Goal: Task Accomplishment & Management: Complete application form

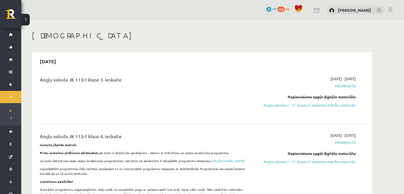
scroll to position [1368, 0]
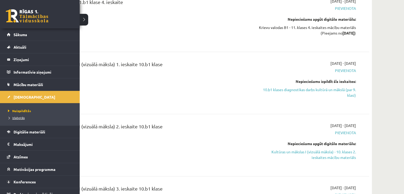
click at [24, 116] on span "Izlabotās" at bounding box center [16, 118] width 18 height 4
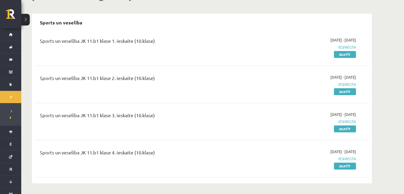
scroll to position [39, 0]
click at [335, 54] on link "Skatīt" at bounding box center [345, 54] width 22 height 7
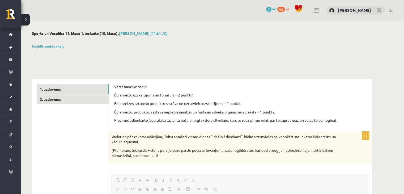
click at [89, 102] on link "2. uzdevums" at bounding box center [72, 99] width 71 height 10
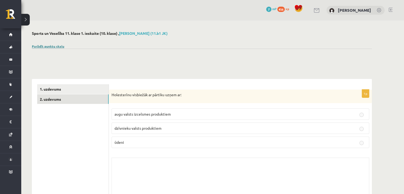
click at [46, 48] on link "Parādīt punktu skalu" at bounding box center [48, 46] width 32 height 4
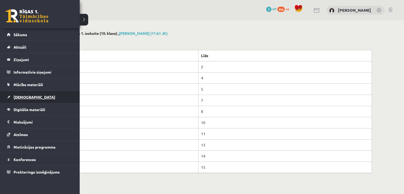
click at [28, 95] on span "[DEMOGRAPHIC_DATA]" at bounding box center [35, 97] width 42 height 5
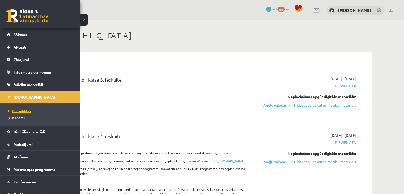
click at [24, 112] on link "Neizpildītās" at bounding box center [41, 110] width 68 height 5
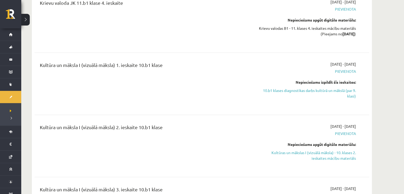
scroll to position [1366, 0]
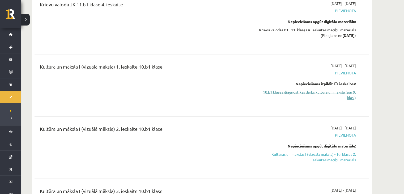
click at [311, 90] on link "10.b1 klases diagnostikas darbs kultūrā un mākslā (par 9. klasi)" at bounding box center [306, 94] width 100 height 11
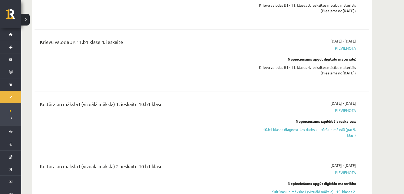
scroll to position [1334, 0]
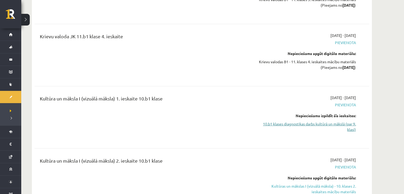
click at [316, 123] on link "10.b1 klases diagnostikas darbs kultūrā un mākslā (par 9. klasi)" at bounding box center [306, 126] width 100 height 11
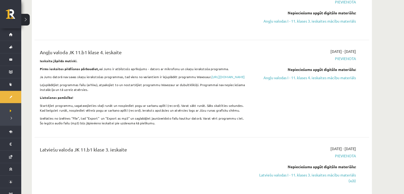
scroll to position [0, 0]
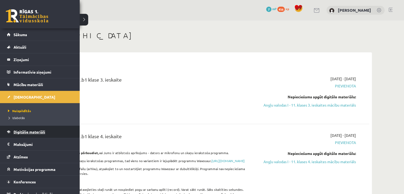
click at [39, 129] on link "Digitālie materiāli" at bounding box center [40, 132] width 66 height 12
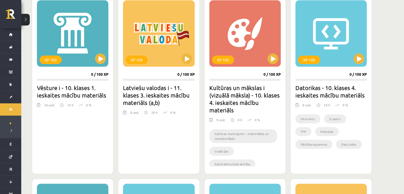
scroll to position [156, 0]
click at [245, 39] on div "XP 100" at bounding box center [244, 33] width 71 height 66
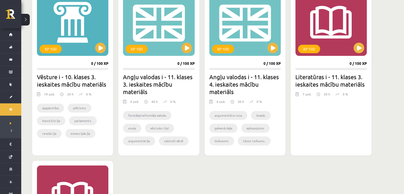
scroll to position [728, 0]
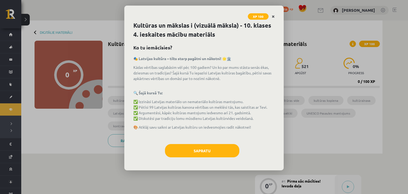
click at [273, 17] on icon "Close" at bounding box center [273, 17] width 3 height 4
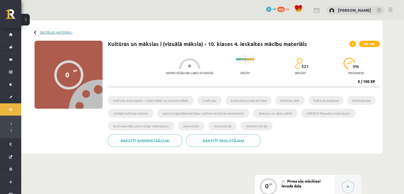
click at [59, 33] on link "Digitālie materiāli" at bounding box center [56, 32] width 32 height 4
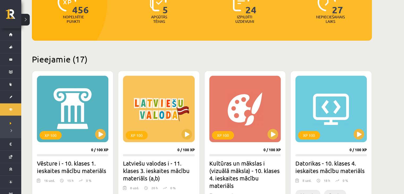
scroll to position [82, 0]
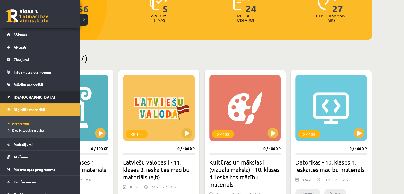
click at [18, 93] on link "[DEMOGRAPHIC_DATA]" at bounding box center [40, 97] width 66 height 12
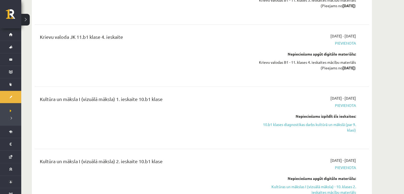
scroll to position [1334, 0]
click at [324, 125] on link "10.b1 klases diagnostikas darbs kultūrā un mākslā (par 9. klasi)" at bounding box center [306, 126] width 100 height 11
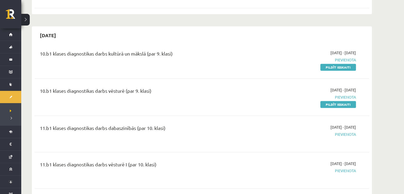
scroll to position [450, 0]
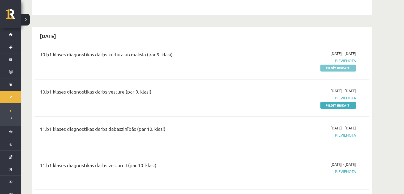
click at [326, 71] on link "Pildīt ieskaiti" at bounding box center [338, 68] width 36 height 7
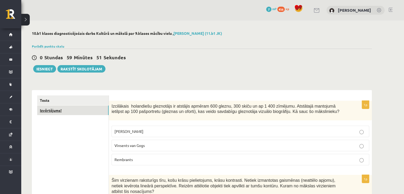
click at [71, 112] on link "Izvērtējums!" at bounding box center [72, 110] width 71 height 10
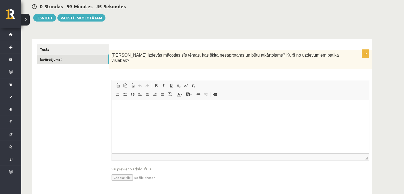
scroll to position [58, 0]
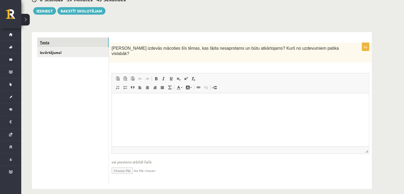
click at [59, 41] on link "Tests" at bounding box center [72, 42] width 71 height 10
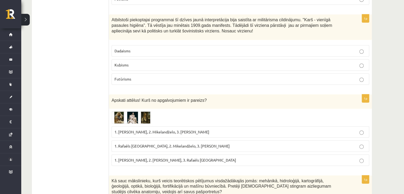
scroll to position [241, 0]
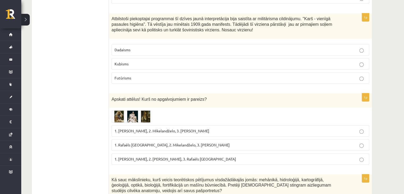
click at [223, 142] on p "1. Rafaēls Sancio da Urbīno, 2. Mikelandželo, 3. Albrehts Dīrers" at bounding box center [241, 145] width 252 height 6
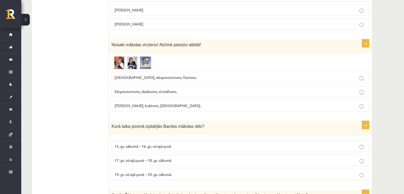
scroll to position [2148, 0]
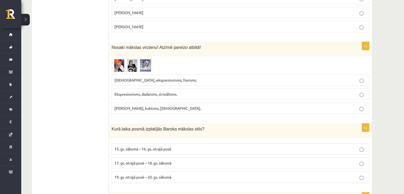
drag, startPoint x: 232, startPoint y: 150, endPoint x: 65, endPoint y: 127, distance: 168.5
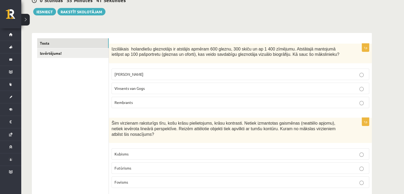
scroll to position [57, 0]
click at [163, 85] on label "Vinsents van Gogs" at bounding box center [241, 88] width 258 height 11
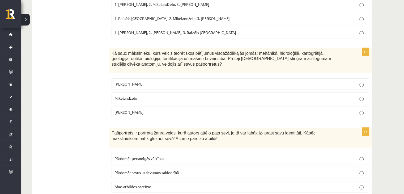
scroll to position [368, 0]
click at [203, 109] on p "Leonardo da Vinči." at bounding box center [241, 112] width 252 height 6
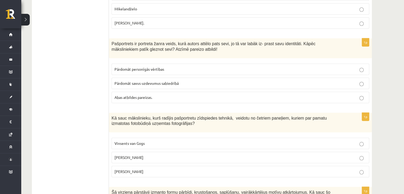
scroll to position [459, 0]
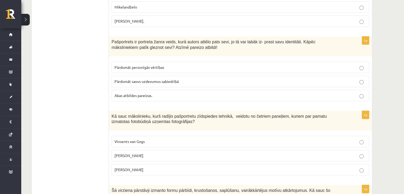
click at [184, 139] on p "Vinsents van Gogs" at bounding box center [241, 142] width 252 height 6
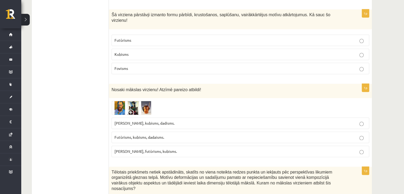
scroll to position [635, 0]
click at [134, 101] on img at bounding box center [132, 108] width 40 height 14
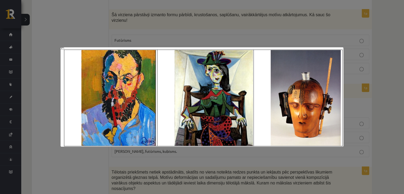
click at [188, 18] on div at bounding box center [202, 97] width 404 height 194
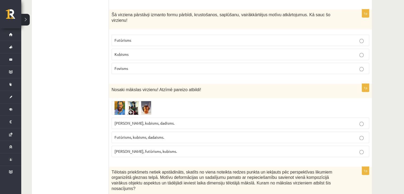
click at [157, 146] on label "Fovisms, futūrisms, kubisms." at bounding box center [241, 151] width 258 height 11
click at [140, 101] on img at bounding box center [132, 108] width 40 height 14
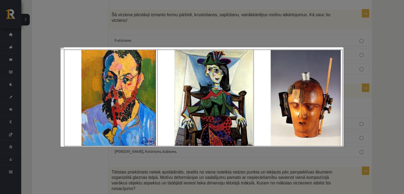
click at [250, 160] on div at bounding box center [202, 97] width 404 height 194
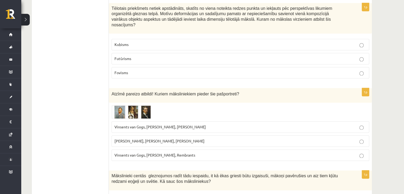
scroll to position [799, 0]
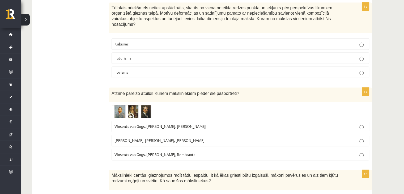
click at [130, 113] on span at bounding box center [132, 117] width 9 height 9
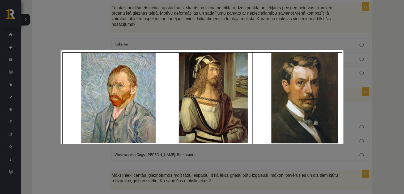
click at [145, 154] on div at bounding box center [202, 97] width 404 height 194
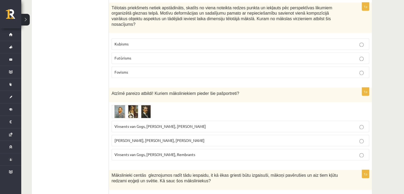
click at [128, 113] on span at bounding box center [132, 117] width 9 height 9
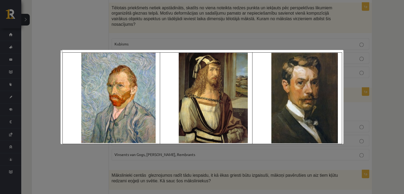
click at [165, 187] on div at bounding box center [202, 97] width 404 height 194
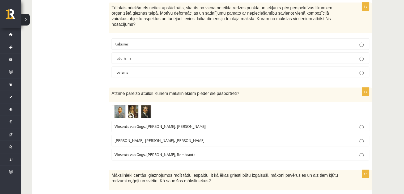
click at [166, 124] on span "Vinsents van Gogs, Albrehts Dīrers, Janis Rozentāls" at bounding box center [160, 126] width 91 height 5
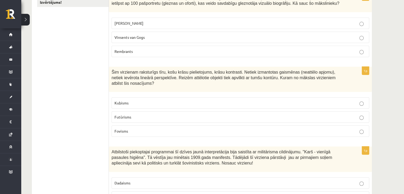
scroll to position [108, 0]
click at [207, 128] on p "Fovisms" at bounding box center [241, 131] width 252 height 6
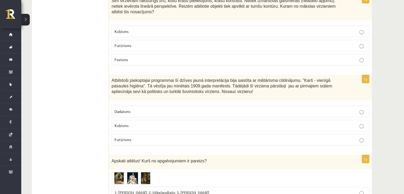
scroll to position [180, 0]
click at [195, 137] on p "Futūrisms" at bounding box center [241, 140] width 252 height 6
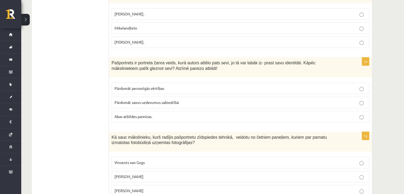
scroll to position [439, 0]
click at [171, 110] on label "Abas atbildes pareizas." at bounding box center [241, 115] width 258 height 11
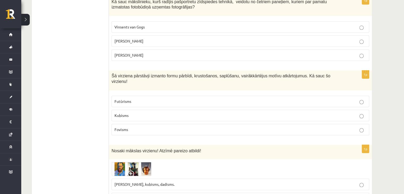
scroll to position [574, 0]
click at [171, 109] on label "Kubisms" at bounding box center [241, 114] width 258 height 11
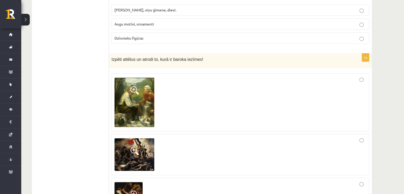
scroll to position [2357, 0]
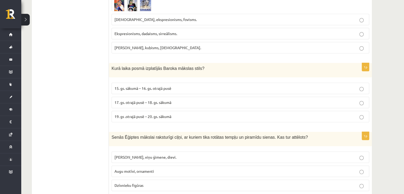
scroll to position [2209, 0]
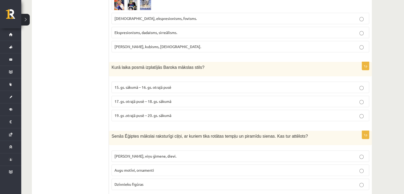
click at [241, 150] on label "Faraoni, viņu ģimene, dievi." at bounding box center [241, 155] width 258 height 11
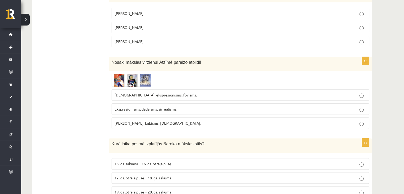
scroll to position [2132, 0]
click at [223, 173] on label "17. gs. otrajā pusē – 18. gs. sākumā" at bounding box center [241, 178] width 258 height 11
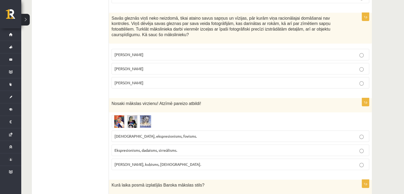
scroll to position [2091, 0]
click at [126, 115] on img at bounding box center [132, 121] width 40 height 13
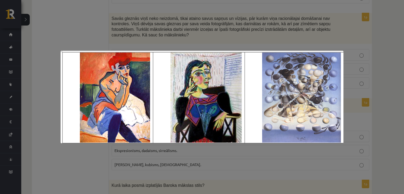
click at [188, 172] on div at bounding box center [202, 97] width 404 height 194
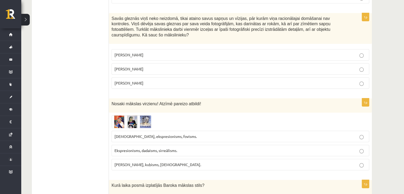
click at [136, 115] on img at bounding box center [132, 121] width 40 height 13
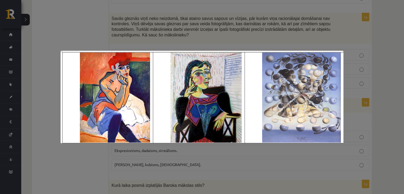
click at [131, 23] on div at bounding box center [202, 97] width 404 height 194
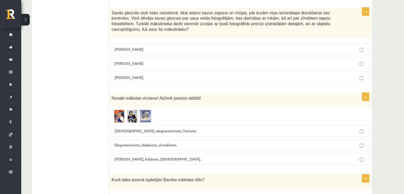
scroll to position [2097, 0]
click at [127, 110] on img at bounding box center [132, 116] width 40 height 13
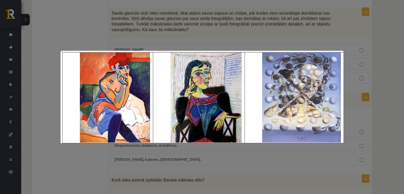
click at [192, 167] on div at bounding box center [202, 97] width 404 height 194
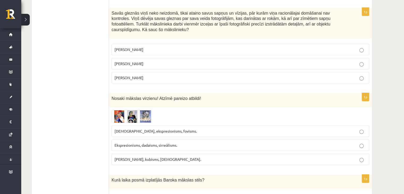
click at [124, 110] on img at bounding box center [132, 116] width 40 height 13
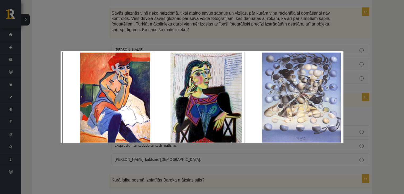
click at [167, 161] on div at bounding box center [202, 97] width 404 height 194
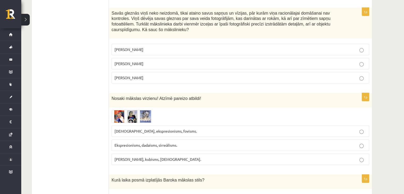
click at [133, 110] on img at bounding box center [132, 116] width 40 height 13
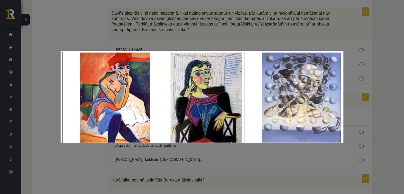
click at [148, 160] on div at bounding box center [202, 97] width 404 height 194
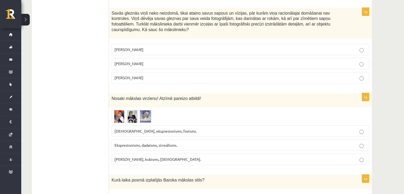
click at [129, 119] on span at bounding box center [132, 123] width 9 height 9
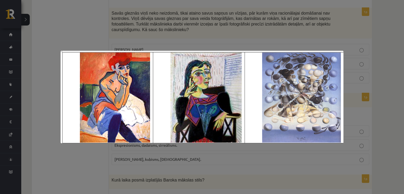
click at [177, 181] on div at bounding box center [202, 97] width 404 height 194
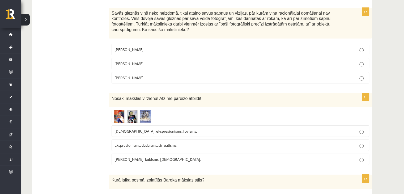
click at [160, 157] on span "Fovisms, kubisms, sirreālisms." at bounding box center [158, 159] width 87 height 5
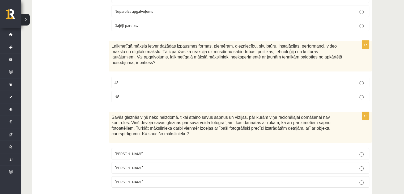
scroll to position [1992, 0]
click at [158, 180] on p "Anrī Matiss" at bounding box center [241, 183] width 252 height 6
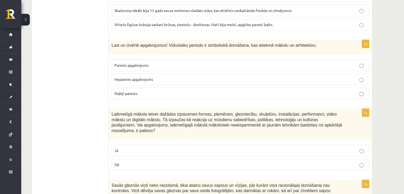
scroll to position [1925, 0]
click at [155, 162] on p "Nē" at bounding box center [241, 165] width 252 height 6
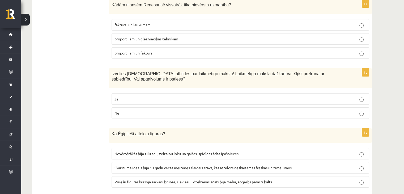
scroll to position [1770, 0]
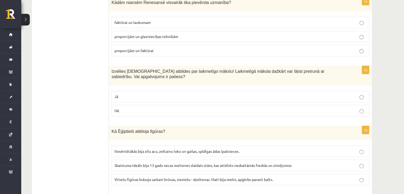
click at [158, 174] on label "Vīriešu figūras krāsoja sarkani brūnas, sieviešu - dzeltenas. Mati bija melni, …" at bounding box center [241, 179] width 258 height 11
click at [170, 159] on div "1p Kā Ēģiptieši attēloja figūras? Novērtētākās bija zilu acu, zeltainu loku un …" at bounding box center [240, 158] width 263 height 64
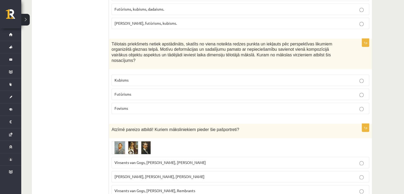
scroll to position [763, 0]
click at [175, 74] on label "Kubisms" at bounding box center [241, 79] width 258 height 11
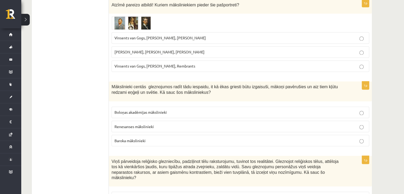
scroll to position [893, 0]
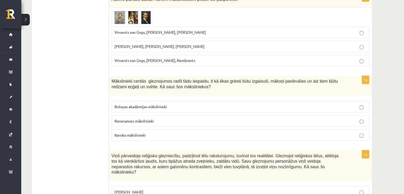
click at [188, 118] on p "Renesanses mākslinieki" at bounding box center [241, 121] width 252 height 6
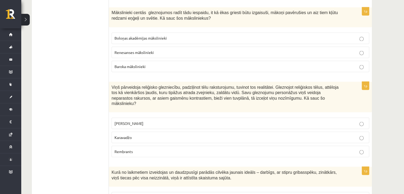
scroll to position [964, 0]
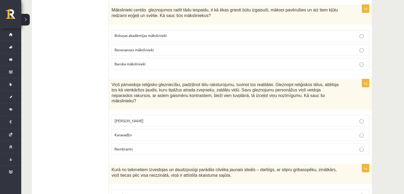
click at [178, 115] on label "Leonardo da Vinči" at bounding box center [241, 120] width 258 height 11
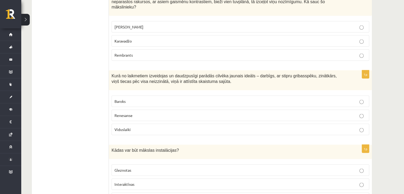
scroll to position [1059, 0]
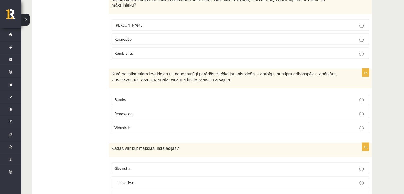
click at [167, 180] on p "Interaktīvas" at bounding box center [241, 183] width 252 height 6
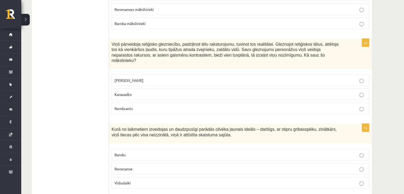
scroll to position [1005, 0]
click at [179, 146] on fieldset "Baroks Renesanse Viduslaiki" at bounding box center [241, 168] width 258 height 44
click at [181, 165] on p "Renesanse" at bounding box center [241, 168] width 252 height 6
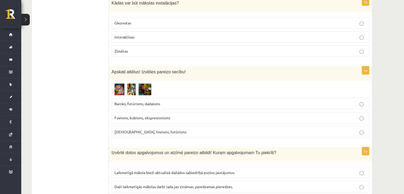
scroll to position [1203, 0]
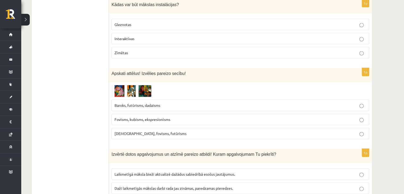
click at [136, 85] on img at bounding box center [132, 91] width 40 height 12
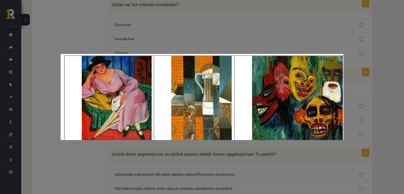
click at [184, 164] on div at bounding box center [202, 97] width 404 height 194
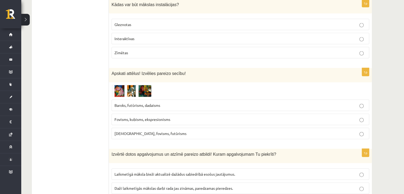
click at [136, 117] on span "Fovisms, kubisms, ekspresionisms" at bounding box center [143, 119] width 56 height 5
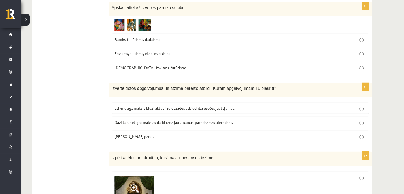
scroll to position [1269, 0]
click at [215, 131] on label "Abi apgalvojumi pareizi." at bounding box center [241, 136] width 258 height 11
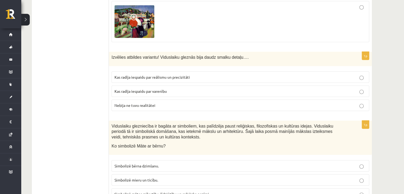
scroll to position [1557, 0]
drag, startPoint x: 296, startPoint y: 42, endPoint x: 296, endPoint y: 47, distance: 4.5
click at [296, 69] on fieldset "Kas radīja iespaidu par reālismu un precizitāti Kas radīja iespaidu par varenīb…" at bounding box center [241, 91] width 258 height 44
click at [296, 75] on p "Kas radīja iespaidu par reālismu un precizitāti" at bounding box center [241, 78] width 252 height 6
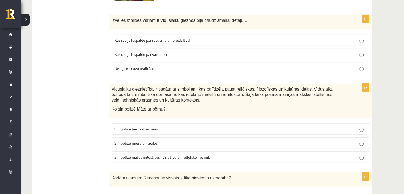
scroll to position [1595, 0]
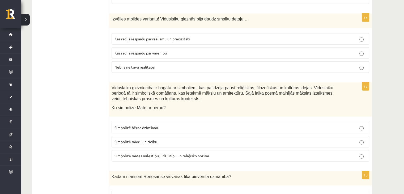
click at [287, 150] on label "Simbolizē mātes mīlestību, līdzjūtību un reliģisko nozīmi." at bounding box center [241, 155] width 258 height 11
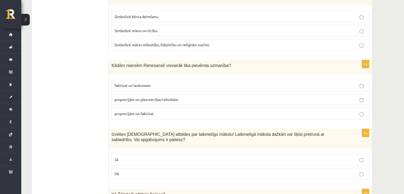
scroll to position [1709, 0]
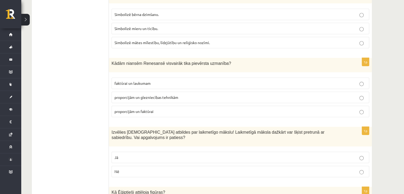
click at [215, 95] on p "proporcijām un glezniecības tehnikām" at bounding box center [241, 98] width 252 height 6
click at [207, 109] on p "proporcijām un faktūrai" at bounding box center [241, 112] width 252 height 6
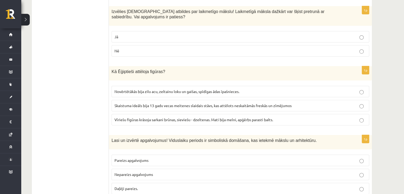
scroll to position [1829, 0]
click at [215, 158] on p "Pareizs apgalvojums" at bounding box center [241, 161] width 252 height 6
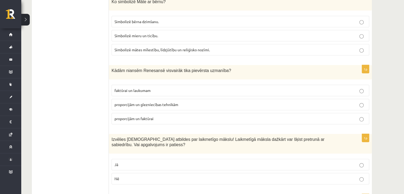
scroll to position [1703, 0]
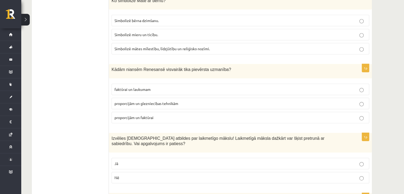
click at [215, 158] on label "Jā" at bounding box center [241, 163] width 258 height 11
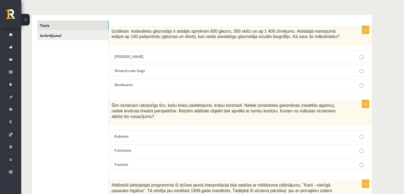
scroll to position [0, 0]
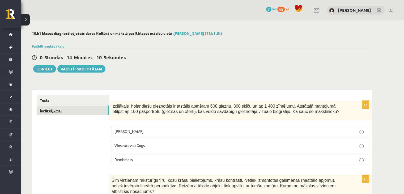
click at [75, 110] on link "Izvērtējums!" at bounding box center [72, 110] width 71 height 10
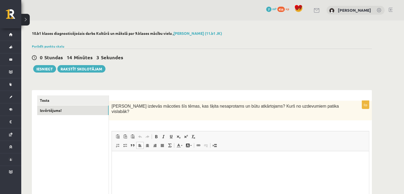
click at [167, 154] on html at bounding box center [240, 159] width 257 height 16
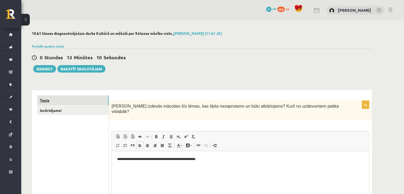
click at [63, 99] on link "Tests" at bounding box center [72, 100] width 71 height 10
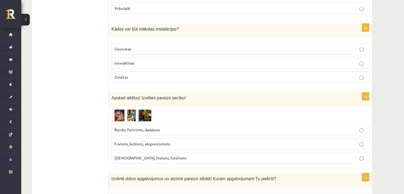
scroll to position [1338, 0]
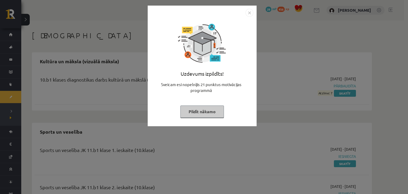
click at [210, 115] on button "Pildīt nākamo" at bounding box center [202, 111] width 44 height 12
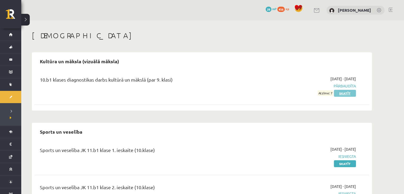
click at [341, 91] on link "Skatīt" at bounding box center [345, 93] width 22 height 7
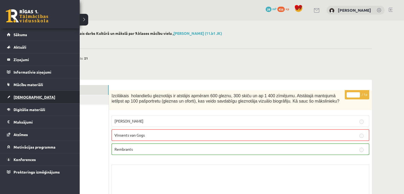
click at [23, 101] on link "[DEMOGRAPHIC_DATA]" at bounding box center [40, 97] width 66 height 12
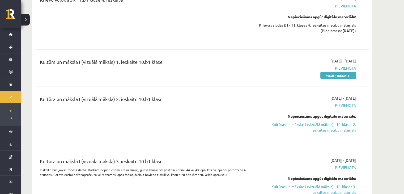
scroll to position [1334, 0]
click at [328, 75] on link "Pildīt ieskaiti" at bounding box center [338, 75] width 36 height 7
click at [344, 77] on link "Pildīt ieskaiti" at bounding box center [338, 75] width 36 height 7
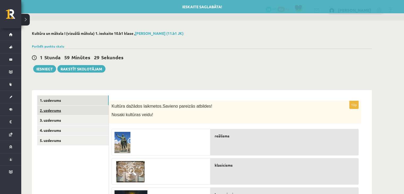
click at [91, 111] on link "2. uzdevums" at bounding box center [72, 110] width 71 height 10
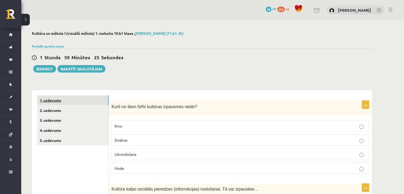
click at [69, 99] on link "1. uzdevums" at bounding box center [72, 100] width 71 height 10
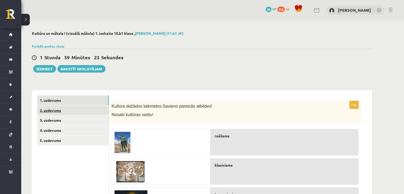
click at [71, 110] on link "2. uzdevums" at bounding box center [72, 110] width 71 height 10
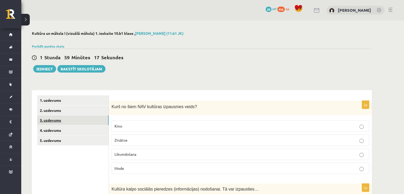
click at [78, 119] on link "3. uzdevums" at bounding box center [72, 120] width 71 height 10
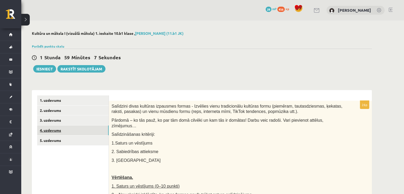
click at [86, 133] on link "4. uzdevums" at bounding box center [72, 130] width 71 height 10
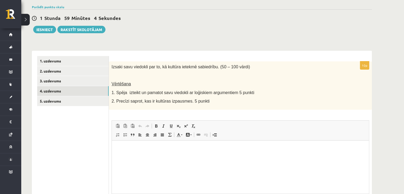
scroll to position [92, 0]
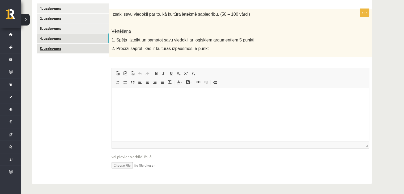
click at [80, 49] on link "5. uzdevums" at bounding box center [72, 49] width 71 height 10
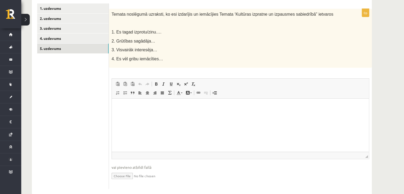
scroll to position [0, 0]
click at [58, 41] on link "4. uzdevums" at bounding box center [72, 38] width 71 height 10
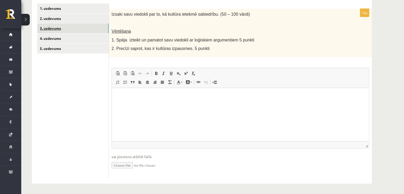
click at [59, 31] on link "3. uzdevums" at bounding box center [72, 28] width 71 height 10
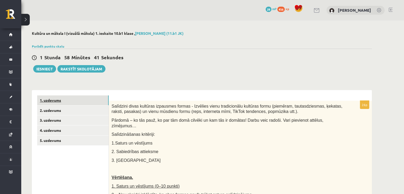
click at [64, 99] on link "1. uzdevums" at bounding box center [72, 100] width 71 height 10
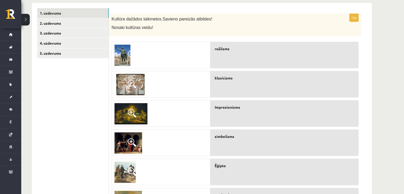
scroll to position [87, 0]
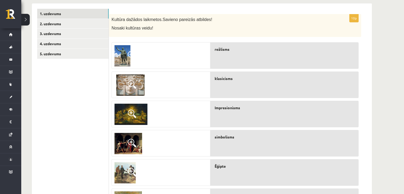
click at [161, 86] on div at bounding box center [161, 85] width 98 height 27
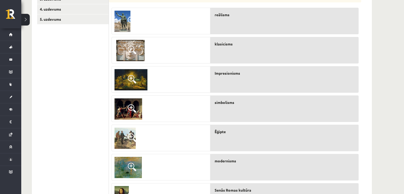
scroll to position [122, 0]
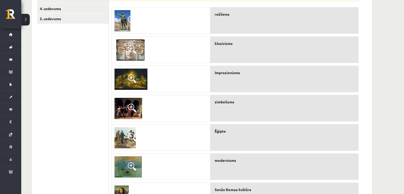
click at [132, 46] on span at bounding box center [132, 49] width 9 height 9
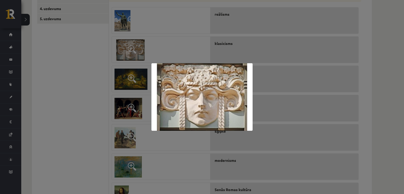
click at [181, 56] on div at bounding box center [202, 97] width 404 height 194
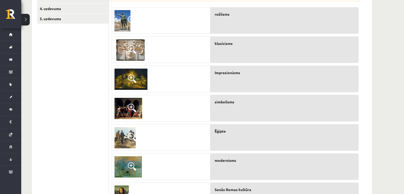
click at [270, 56] on div "klasicisms" at bounding box center [284, 49] width 148 height 27
click at [221, 51] on div "klasicisms" at bounding box center [284, 49] width 148 height 27
click at [214, 55] on div "klasicisms" at bounding box center [284, 49] width 148 height 27
click at [142, 54] on img at bounding box center [131, 49] width 32 height 21
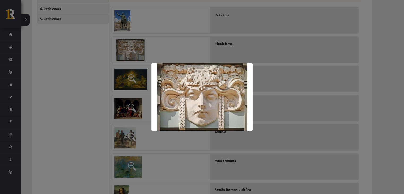
click at [163, 48] on div at bounding box center [202, 97] width 404 height 194
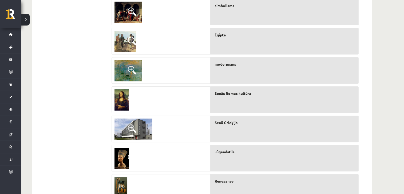
scroll to position [243, 0]
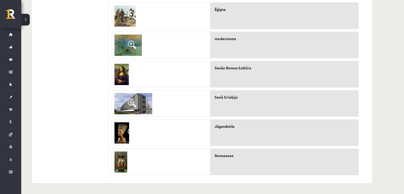
click at [221, 157] on span "Renesanse" at bounding box center [224, 156] width 19 height 6
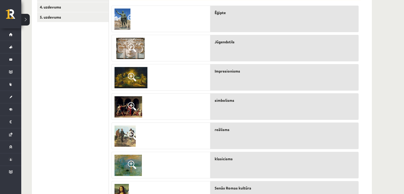
scroll to position [124, 0]
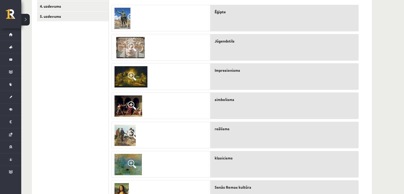
click at [221, 82] on div "Impresionisms" at bounding box center [284, 76] width 148 height 27
click at [125, 17] on img at bounding box center [123, 18] width 16 height 21
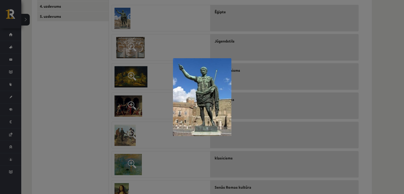
click at [163, 32] on div at bounding box center [202, 97] width 404 height 194
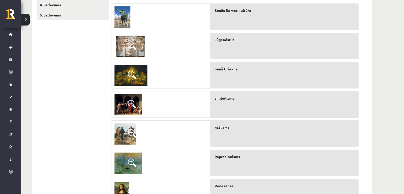
scroll to position [124, 0]
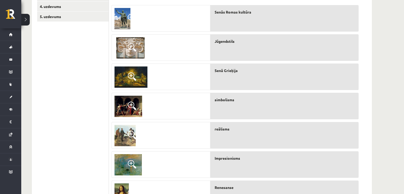
click at [138, 80] on img at bounding box center [131, 76] width 33 height 21
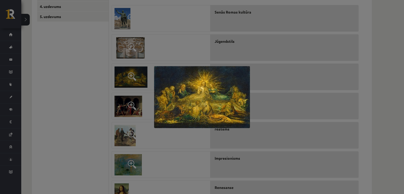
click at [180, 142] on div at bounding box center [202, 97] width 404 height 194
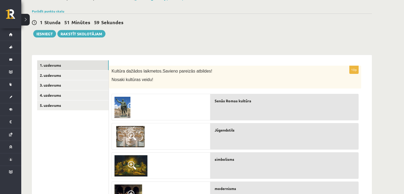
scroll to position [0, 0]
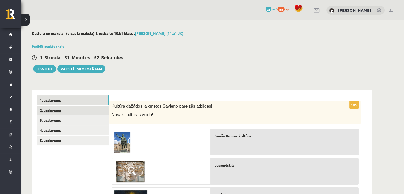
click at [82, 111] on link "2. uzdevums" at bounding box center [72, 110] width 71 height 10
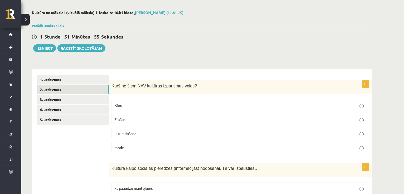
scroll to position [21, 0]
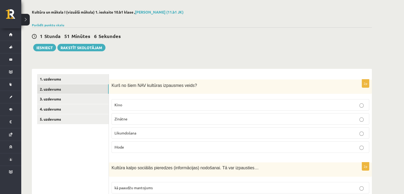
click at [189, 132] on p "Likumdošana" at bounding box center [241, 133] width 252 height 6
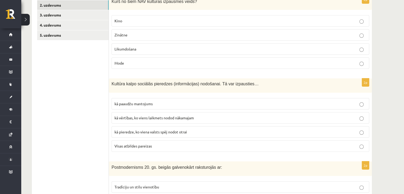
scroll to position [108, 0]
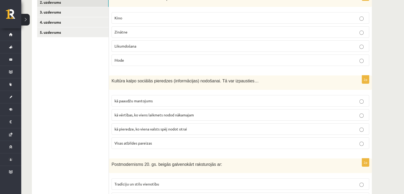
click at [185, 147] on label "Visas atbildes pareizas" at bounding box center [241, 142] width 258 height 11
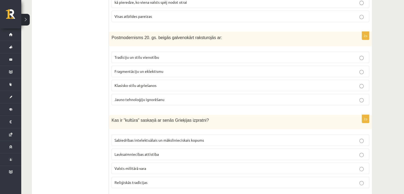
scroll to position [233, 0]
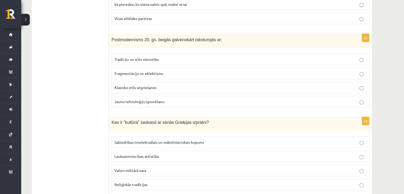
click at [159, 73] on span "Fragmentāciju un eklektismu" at bounding box center [139, 73] width 49 height 5
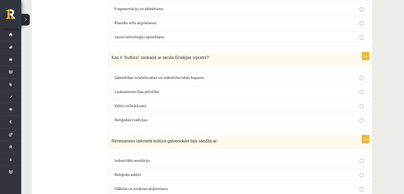
scroll to position [299, 0]
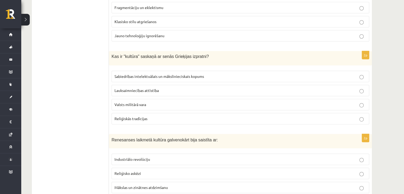
click at [200, 74] on span "Sabiedrības intelektuālais un mākslinieciskais kopums" at bounding box center [160, 76] width 90 height 5
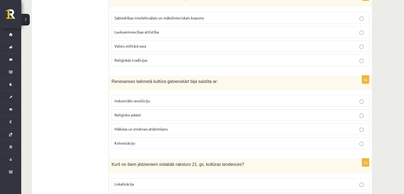
scroll to position [360, 0]
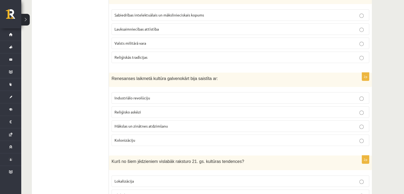
click at [162, 128] on label "Mākslas un zinātnes atdzimšanu" at bounding box center [241, 125] width 258 height 11
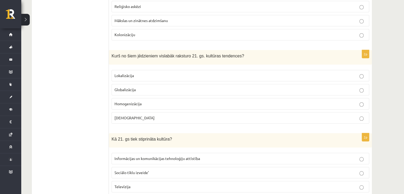
scroll to position [471, 0]
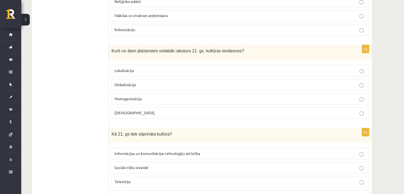
click at [124, 86] on label "Globalizācija" at bounding box center [241, 84] width 258 height 11
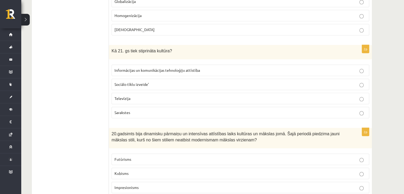
scroll to position [574, 0]
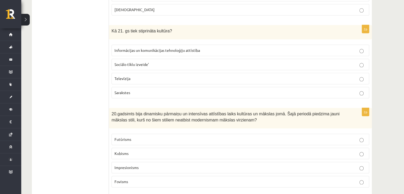
click at [171, 49] on span "Informācijas un komunikācijas tehnoloģiju attīstība" at bounding box center [158, 50] width 86 height 5
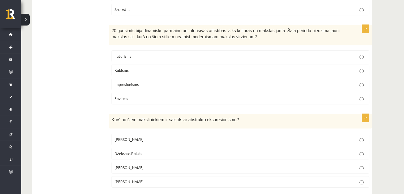
scroll to position [657, 0]
click at [188, 83] on p "Impresionisms" at bounding box center [241, 85] width 252 height 6
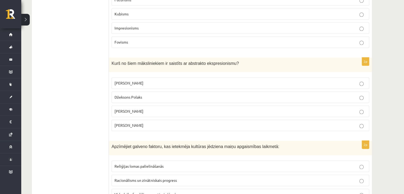
scroll to position [715, 0]
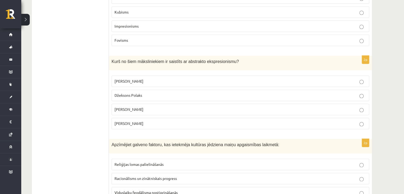
click at [169, 93] on p "Džeksons Polaks" at bounding box center [241, 95] width 252 height 6
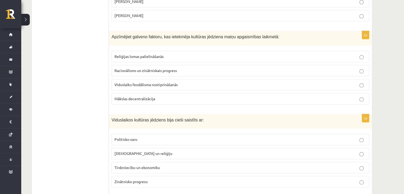
scroll to position [824, 0]
click at [199, 67] on p "Racionālisms un zinātniskais progress" at bounding box center [241, 70] width 252 height 6
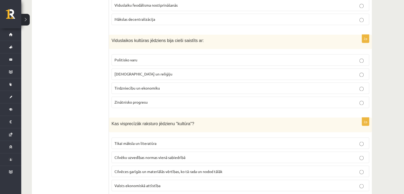
scroll to position [903, 0]
click at [181, 71] on p "[DEMOGRAPHIC_DATA] un reliģiju" at bounding box center [241, 74] width 252 height 6
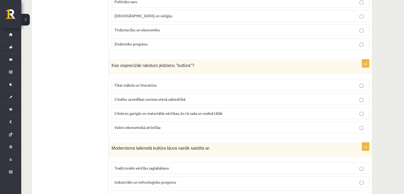
scroll to position [961, 0]
click at [195, 107] on label "Cilvēces garīgās un materiālās vērtības, ko tā rada un nodod tālāk" at bounding box center [241, 112] width 258 height 11
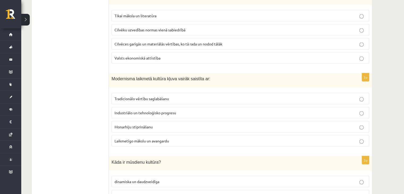
scroll to position [1031, 0]
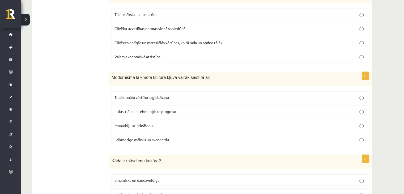
click at [192, 98] on fieldset "Tradicionālo vērtību saglabāšanu Industriālo un tehnoloģisko progresu Monarhiju…" at bounding box center [241, 118] width 258 height 58
click at [193, 106] on label "Industriālo un tehnoloģisko progresu" at bounding box center [241, 111] width 258 height 11
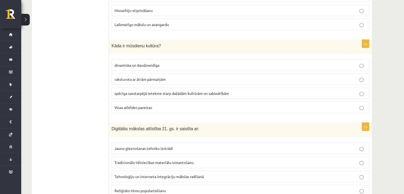
scroll to position [1145, 0]
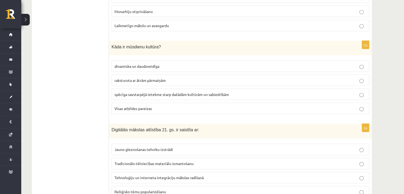
click at [187, 106] on p "Visas atbildes pareizas" at bounding box center [241, 109] width 252 height 6
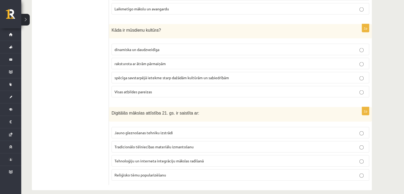
click at [189, 130] on p "Jauno gleznošanas tehniku izstrādi" at bounding box center [241, 133] width 252 height 6
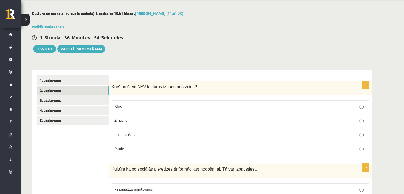
scroll to position [0, 0]
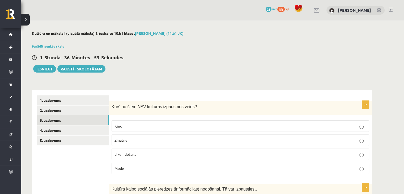
click at [70, 119] on link "3. uzdevums" at bounding box center [72, 120] width 71 height 10
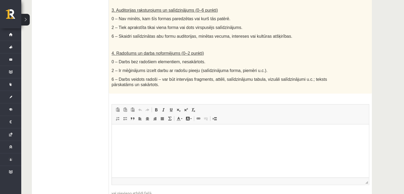
scroll to position [310, 0]
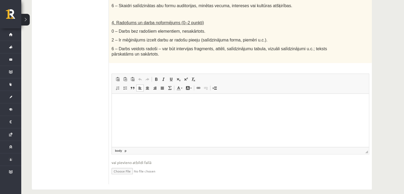
click at [160, 102] on p "Bagātinātā teksta redaktors, wiswyg-editor-user-answer-47024865584940" at bounding box center [240, 102] width 247 height 6
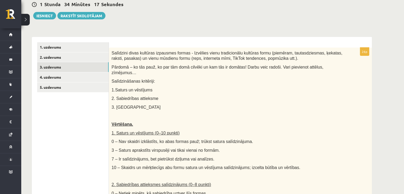
scroll to position [59, 0]
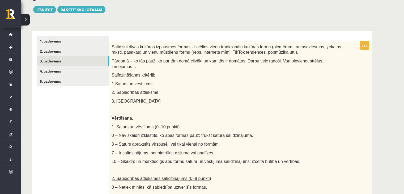
click at [116, 45] on span "Salīdzini divas kultūras izpausmes formas - Izvēlies vienu tradicionālu kultūra…" at bounding box center [227, 50] width 231 height 10
drag, startPoint x: 125, startPoint y: 47, endPoint x: 134, endPoint y: 48, distance: 9.2
drag, startPoint x: 134, startPoint y: 48, endPoint x: 121, endPoint y: 46, distance: 13.5
click at [121, 46] on span "Salīdzini divas kultūras izpausmes formas - Izvēlies vienu tradicionālu kultūra…" at bounding box center [227, 50] width 231 height 10
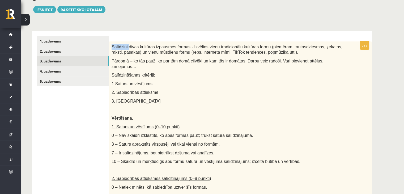
click at [121, 46] on span "Salīdzini divas kultūras izpausmes formas - Izvēlies vienu tradicionālu kultūra…" at bounding box center [227, 50] width 231 height 10
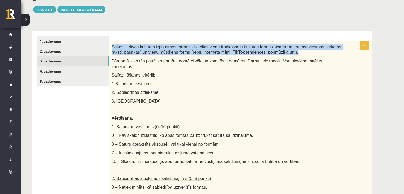
click at [121, 46] on span "Salīdzini divas kultūras izpausmes formas - Izvēlies vienu tradicionālu kultūra…" at bounding box center [227, 50] width 231 height 10
copy div "Salīdzini divas kultūras izpausmes formas - Izvēlies vienu tradicionālu kultūra…"
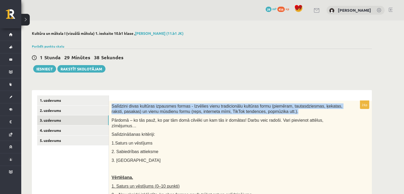
scroll to position [35, 0]
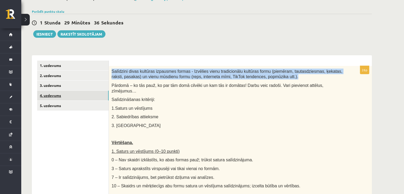
click at [82, 99] on link "4. uzdevums" at bounding box center [72, 96] width 71 height 10
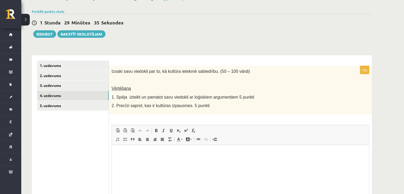
scroll to position [0, 0]
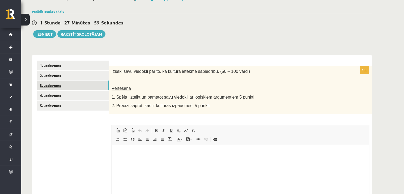
click at [92, 81] on link "3. uzdevums" at bounding box center [72, 86] width 71 height 10
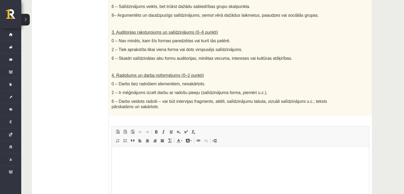
scroll to position [310, 0]
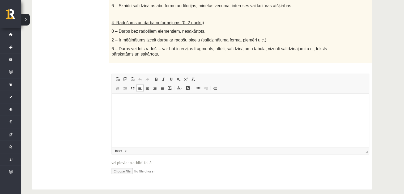
click at [179, 98] on html at bounding box center [240, 102] width 257 height 16
click at [181, 102] on p "**********" at bounding box center [240, 102] width 247 height 6
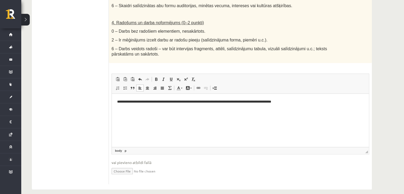
click at [310, 110] on html "**********" at bounding box center [240, 102] width 257 height 16
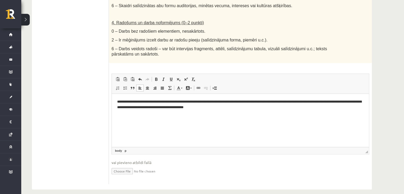
click at [237, 110] on html "**********" at bounding box center [240, 105] width 257 height 22
click at [188, 108] on p "**********" at bounding box center [240, 104] width 247 height 11
click at [248, 107] on p "**********" at bounding box center [240, 104] width 247 height 11
click at [264, 109] on p "**********" at bounding box center [240, 104] width 247 height 11
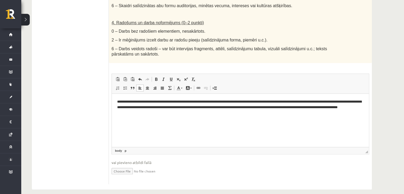
click at [175, 113] on p "**********" at bounding box center [240, 107] width 247 height 16
click at [187, 101] on p "**********" at bounding box center [240, 107] width 247 height 16
click at [118, 106] on p "**********" at bounding box center [240, 107] width 247 height 16
click at [116, 107] on html "**********" at bounding box center [240, 107] width 257 height 27
click at [307, 112] on p "**********" at bounding box center [240, 107] width 247 height 16
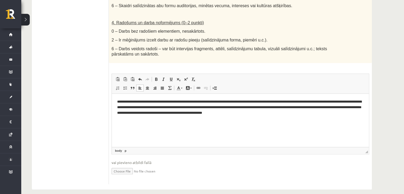
click at [325, 114] on p "**********" at bounding box center [240, 107] width 247 height 16
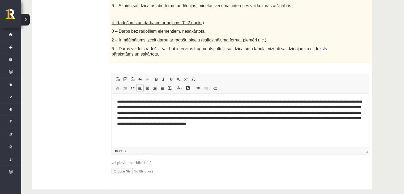
click at [236, 117] on p "**********" at bounding box center [240, 115] width 247 height 33
click at [332, 118] on p "**********" at bounding box center [240, 115] width 247 height 33
click at [128, 118] on p "**********" at bounding box center [240, 115] width 247 height 33
click at [129, 118] on p "**********" at bounding box center [240, 115] width 247 height 33
click at [171, 119] on p "**********" at bounding box center [240, 115] width 247 height 33
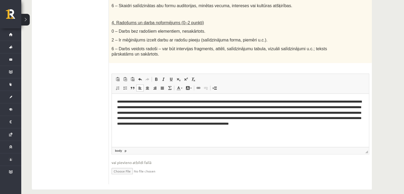
click at [257, 119] on p "**********" at bounding box center [240, 115] width 247 height 33
click at [175, 132] on html "**********" at bounding box center [240, 116] width 257 height 44
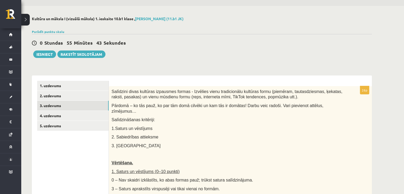
scroll to position [0, 0]
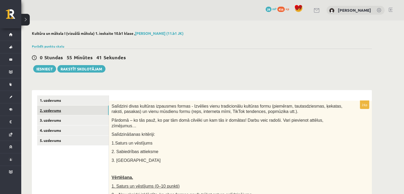
click at [75, 107] on link "2. uzdevums" at bounding box center [72, 110] width 71 height 10
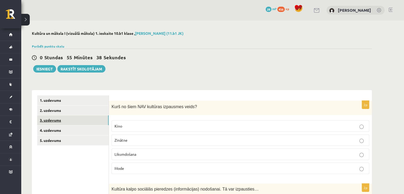
click at [83, 121] on link "3. uzdevums" at bounding box center [72, 120] width 71 height 10
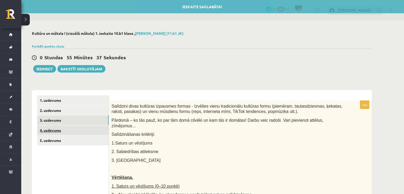
click at [74, 133] on link "4. uzdevums" at bounding box center [72, 130] width 71 height 10
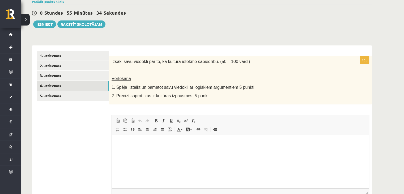
scroll to position [92, 0]
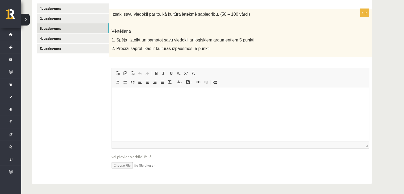
click at [67, 29] on link "3. uzdevums" at bounding box center [72, 28] width 71 height 10
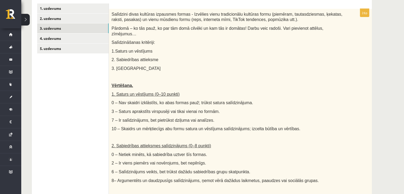
scroll to position [0, 0]
click at [82, 40] on link "4. uzdevums" at bounding box center [72, 38] width 71 height 10
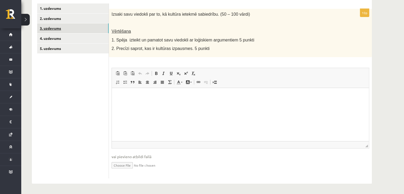
click at [86, 27] on link "3. uzdevums" at bounding box center [72, 28] width 71 height 10
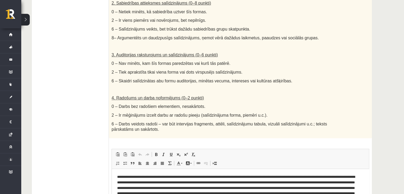
scroll to position [310, 0]
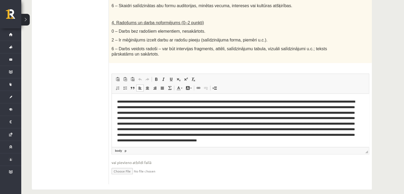
click at [198, 107] on p "Bagātinātā teksta redaktors, wiswyg-editor-user-answer-47024854265580" at bounding box center [238, 124] width 243 height 50
click at [322, 107] on p "Bagātinātā teksta redaktors, wiswyg-editor-user-answer-47024854265580" at bounding box center [238, 124] width 243 height 50
click at [187, 111] on p "Bagātinātā teksta redaktors, wiswyg-editor-user-answer-47024854265580" at bounding box center [238, 124] width 243 height 50
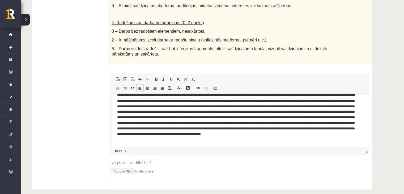
scroll to position [7, 0]
click at [155, 111] on p "Bagātinātā teksta redaktors, wiswyg-editor-user-answer-47024854265580" at bounding box center [238, 117] width 243 height 50
click at [184, 110] on p "Bagātinātā teksta redaktors, wiswyg-editor-user-answer-47024854265580" at bounding box center [238, 117] width 243 height 50
click at [154, 127] on p "Bagātinātā teksta redaktors, wiswyg-editor-user-answer-47024854265580" at bounding box center [238, 117] width 243 height 50
click at [200, 133] on p "Bagātinātā teksta redaktors, wiswyg-editor-user-answer-47024854265580" at bounding box center [238, 117] width 243 height 50
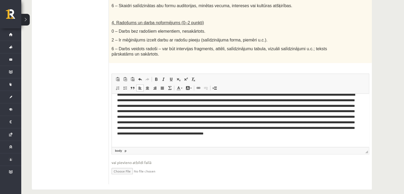
click at [256, 140] on p "Bagātinātā teksta redaktors, wiswyg-editor-user-answer-47024854265580" at bounding box center [238, 117] width 243 height 50
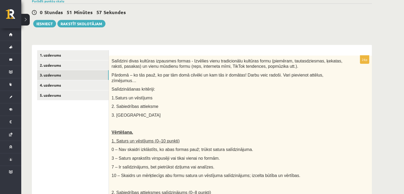
scroll to position [24, 0]
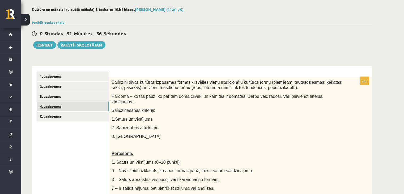
click at [75, 104] on link "4. uzdevums" at bounding box center [72, 107] width 71 height 10
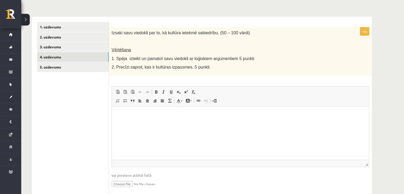
scroll to position [74, 0]
click at [81, 48] on link "3. uzdevums" at bounding box center [72, 47] width 71 height 10
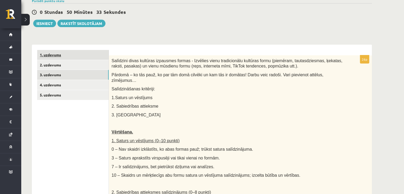
scroll to position [41, 0]
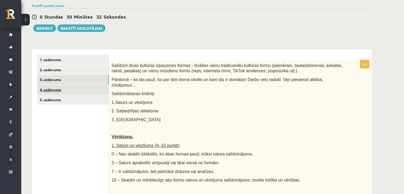
click at [70, 93] on link "4. uzdevums" at bounding box center [72, 90] width 71 height 10
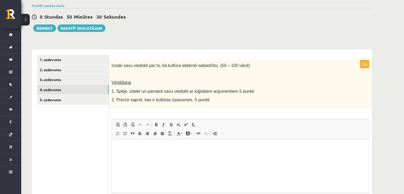
click at [133, 124] on span at bounding box center [132, 125] width 4 height 4
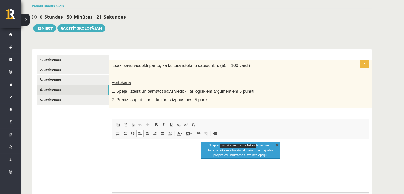
click at [275, 144] on link "X" at bounding box center [277, 144] width 5 height 5
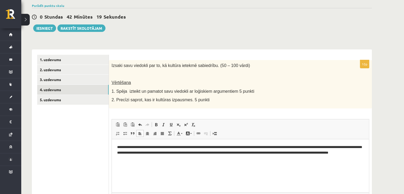
click at [364, 153] on p "**********" at bounding box center [240, 152] width 247 height 16
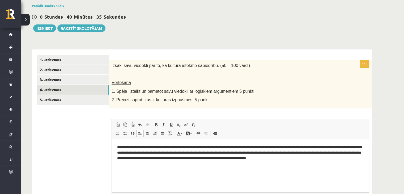
click at [352, 160] on p "**********" at bounding box center [240, 152] width 247 height 16
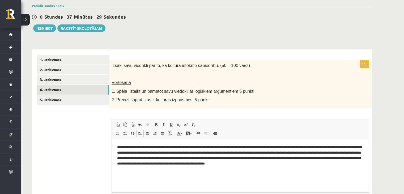
click at [176, 152] on p "**********" at bounding box center [240, 155] width 247 height 22
click at [185, 153] on p "**********" at bounding box center [240, 155] width 247 height 22
click at [285, 153] on p "**********" at bounding box center [240, 155] width 247 height 22
click at [141, 159] on p "**********" at bounding box center [240, 155] width 247 height 22
click at [151, 157] on p "**********" at bounding box center [240, 155] width 247 height 22
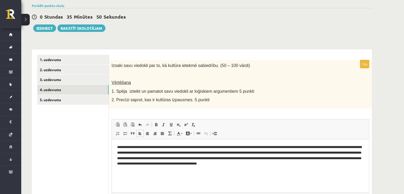
click at [194, 158] on p "**********" at bounding box center [240, 155] width 247 height 22
click at [299, 158] on p "**********" at bounding box center [240, 155] width 247 height 22
click at [302, 158] on p "**********" at bounding box center [240, 155] width 247 height 22
click at [327, 165] on p "**********" at bounding box center [240, 155] width 247 height 22
click at [309, 158] on p "**********" at bounding box center [240, 155] width 247 height 22
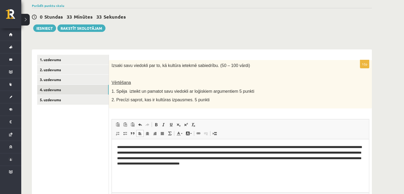
click at [320, 158] on p "**********" at bounding box center [240, 155] width 247 height 22
click at [331, 158] on p "**********" at bounding box center [240, 155] width 247 height 22
click at [206, 164] on p "**********" at bounding box center [240, 155] width 247 height 22
click at [262, 165] on p "**********" at bounding box center [240, 155] width 247 height 22
click at [270, 164] on p "**********" at bounding box center [240, 155] width 247 height 22
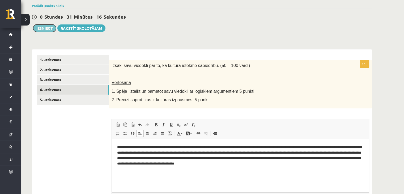
click at [48, 30] on button "Iesniegt" at bounding box center [44, 27] width 23 height 7
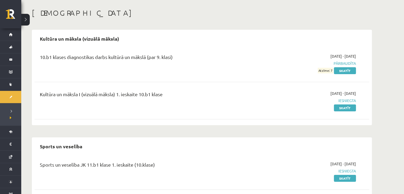
scroll to position [22, 0]
click at [336, 109] on link "Skatīt" at bounding box center [345, 108] width 22 height 7
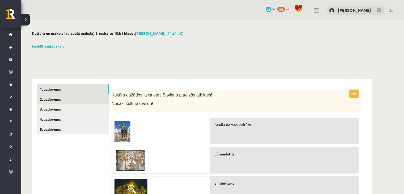
click at [84, 96] on link "2. uzdevums" at bounding box center [72, 99] width 71 height 10
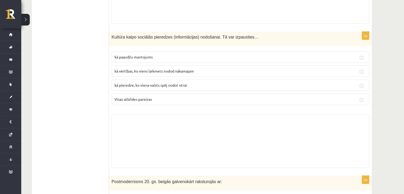
scroll to position [204, 0]
